Goal: Transaction & Acquisition: Purchase product/service

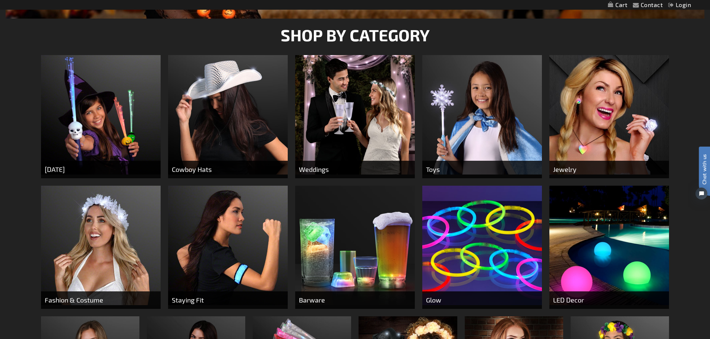
scroll to position [373, 0]
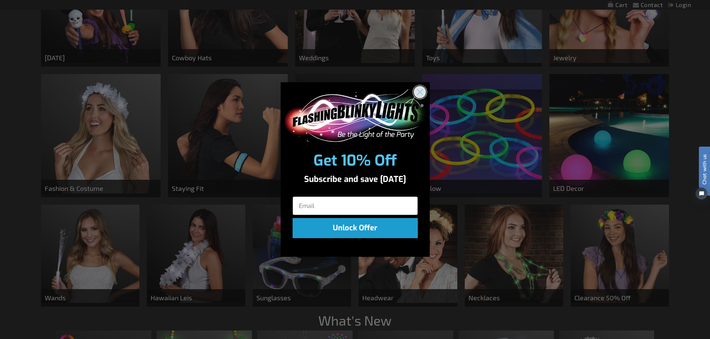
click at [418, 90] on circle "Close dialog" at bounding box center [419, 92] width 12 height 12
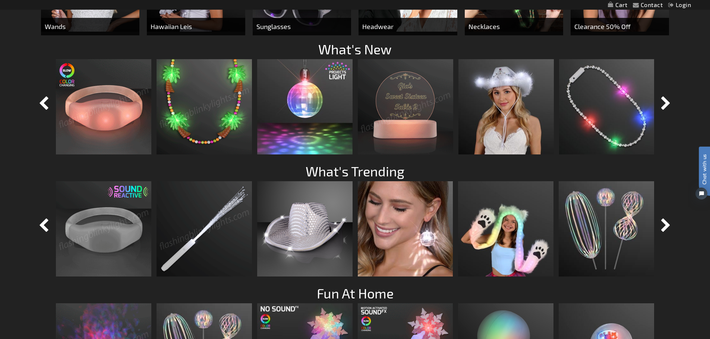
scroll to position [540, 0]
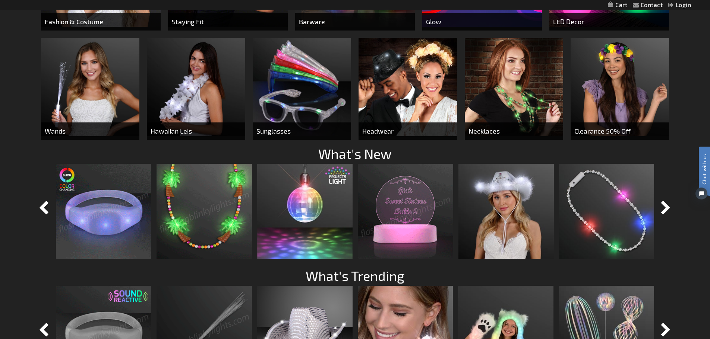
click at [107, 205] on img at bounding box center [103, 211] width 95 height 95
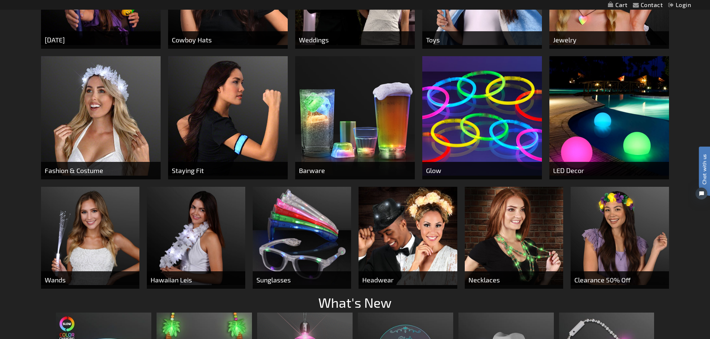
click at [490, 110] on img at bounding box center [482, 116] width 120 height 120
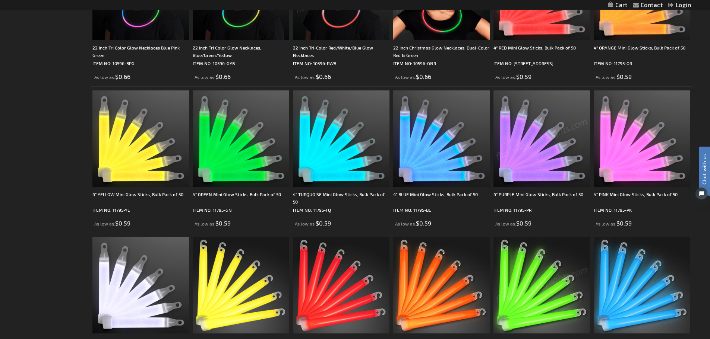
scroll to position [1304, 0]
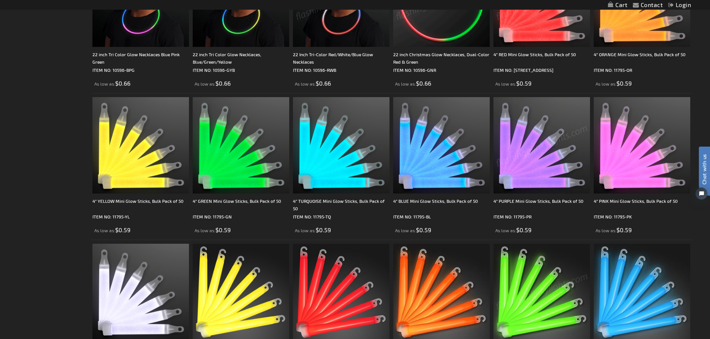
click at [550, 285] on img at bounding box center [541, 292] width 97 height 97
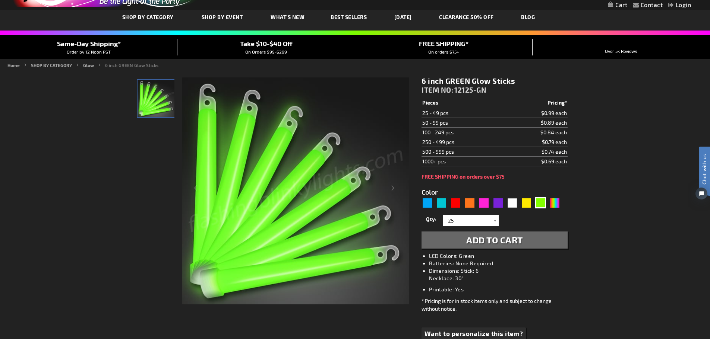
scroll to position [112, 0]
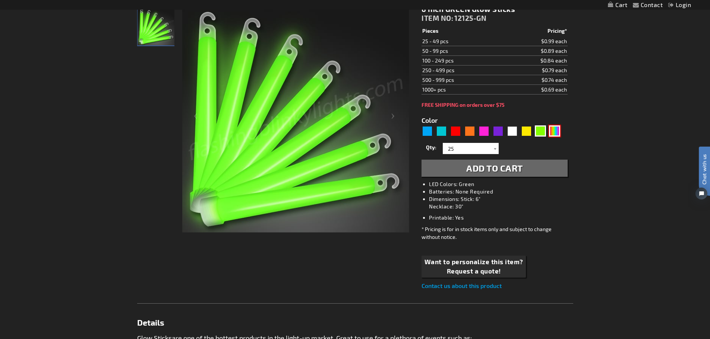
click at [553, 127] on div "MLT" at bounding box center [554, 131] width 11 height 11
type input "5635"
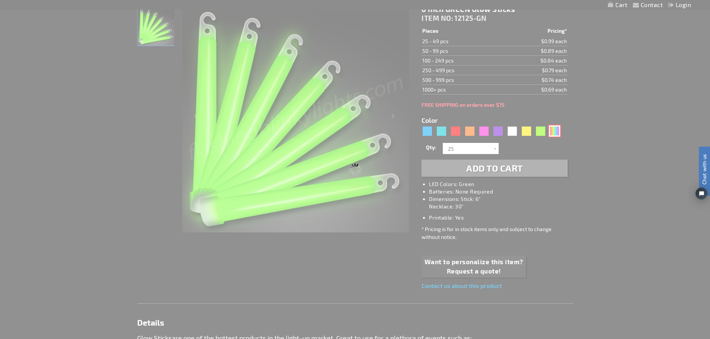
type input "11891-AST"
type input "Customize - 6&quot; Glow Sticks, BULK Assorted Colors - ITEM NO: 11891-AST"
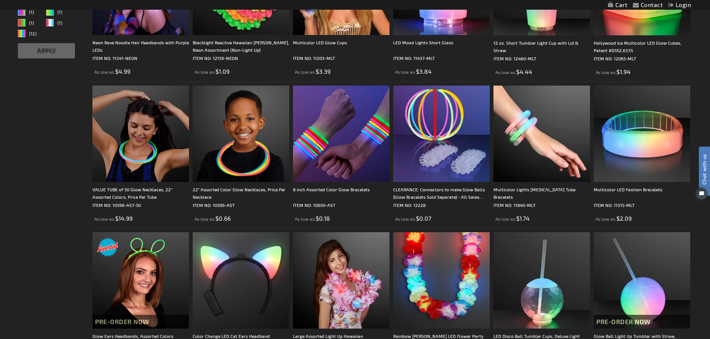
scroll to position [261, 0]
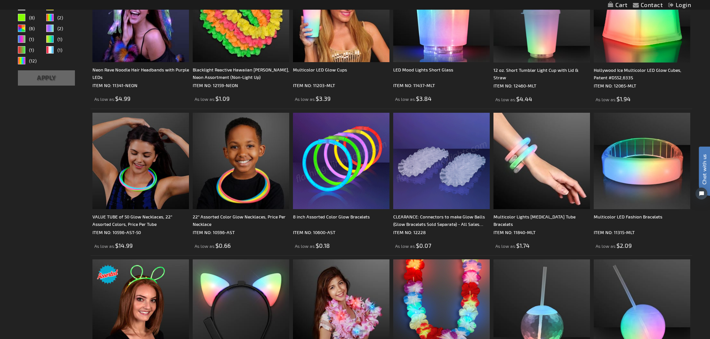
click at [318, 174] on img at bounding box center [341, 161] width 97 height 97
